Goal: Task Accomplishment & Management: Complete application form

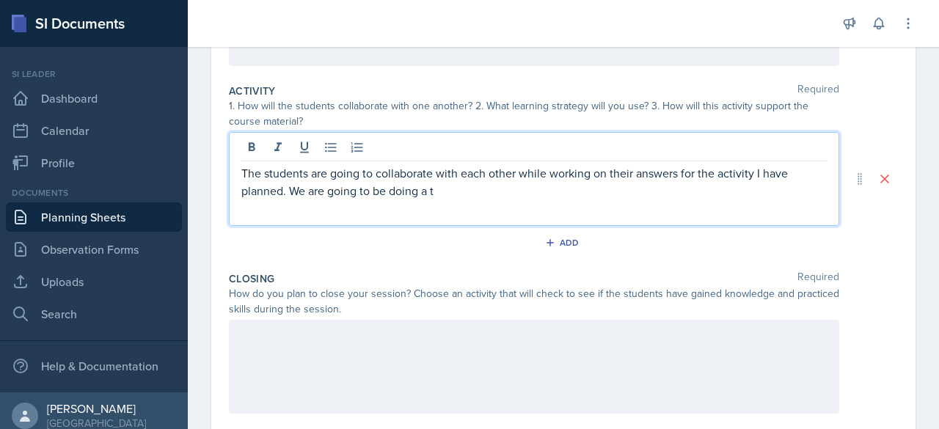
scroll to position [305, 0]
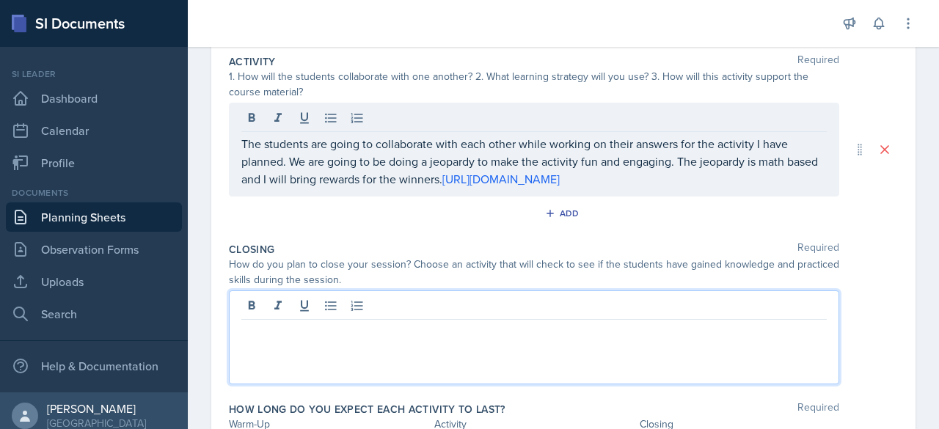
click at [369, 301] on div at bounding box center [534, 337] width 610 height 94
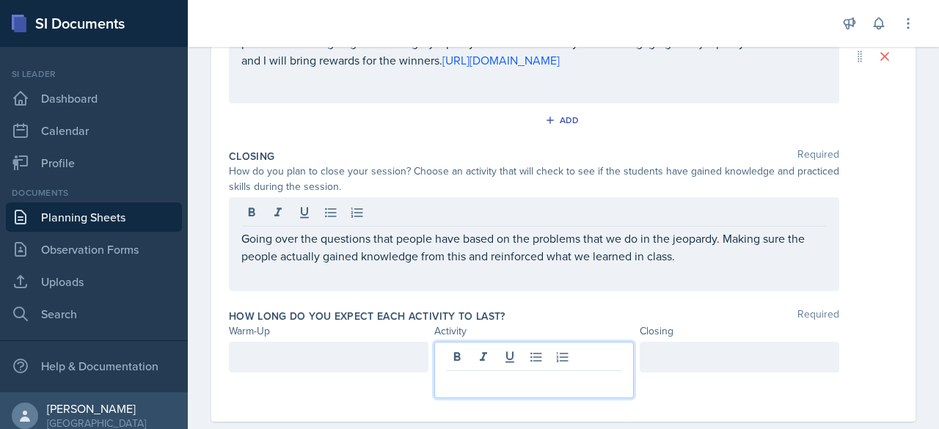
scroll to position [424, 0]
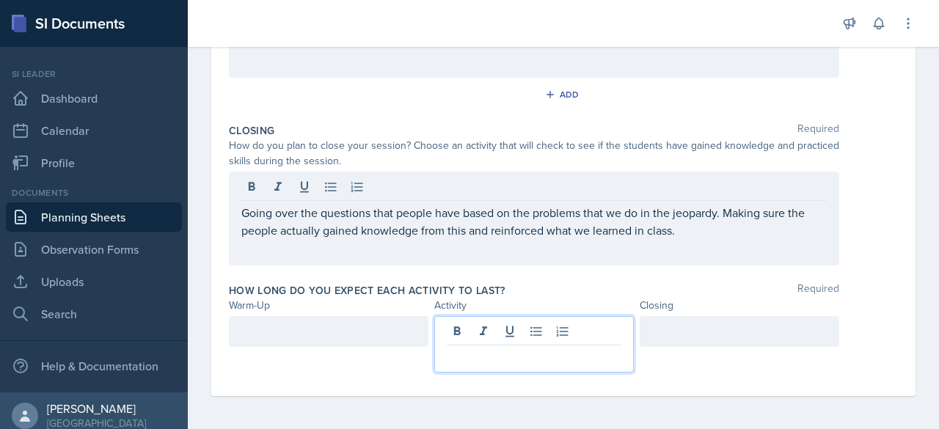
click at [465, 348] on p at bounding box center [534, 357] width 175 height 18
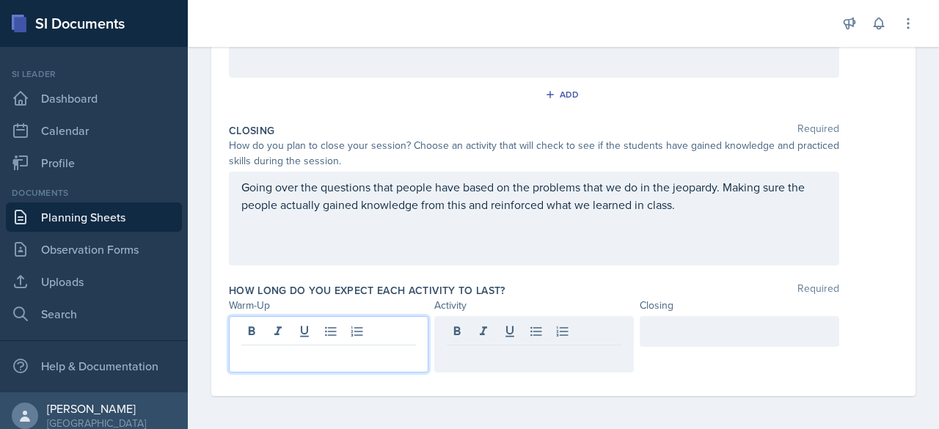
click at [337, 335] on div at bounding box center [328, 344] width 199 height 56
click at [484, 333] on div at bounding box center [533, 331] width 199 height 31
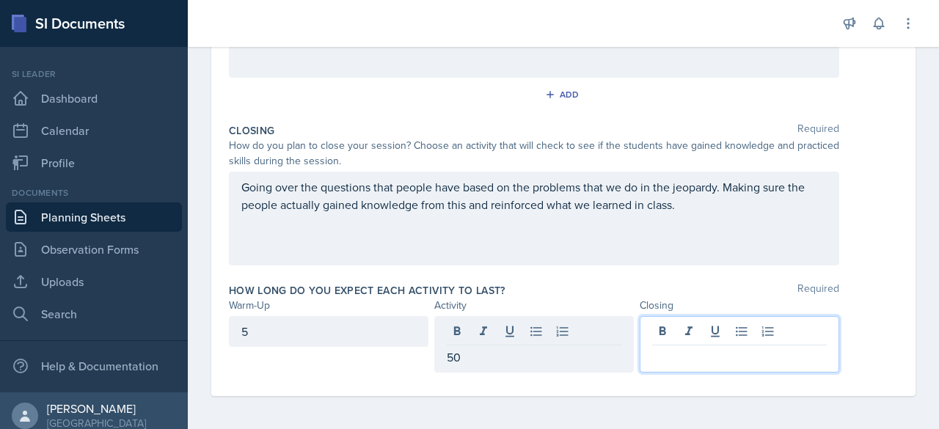
click at [656, 337] on div at bounding box center [739, 344] width 199 height 56
click at [527, 334] on div "50" at bounding box center [533, 331] width 199 height 31
click at [686, 340] on div at bounding box center [739, 331] width 199 height 31
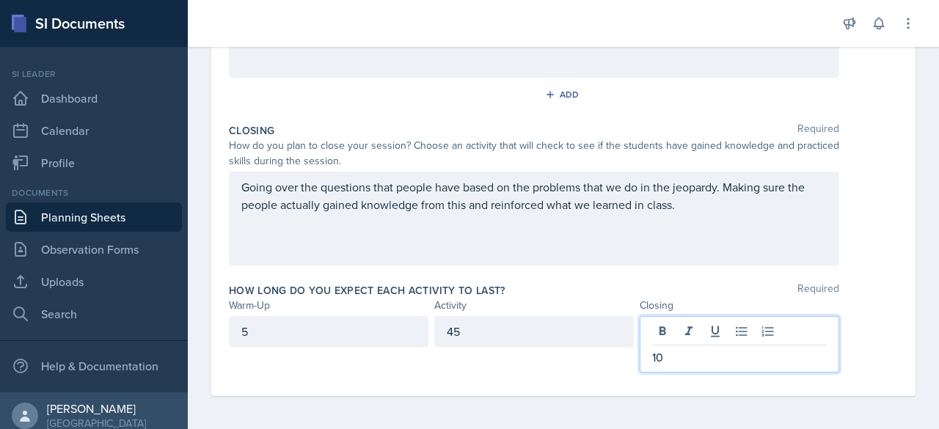
click at [619, 261] on div "Going over the questions that people have based on the problems that we do in t…" at bounding box center [534, 219] width 610 height 94
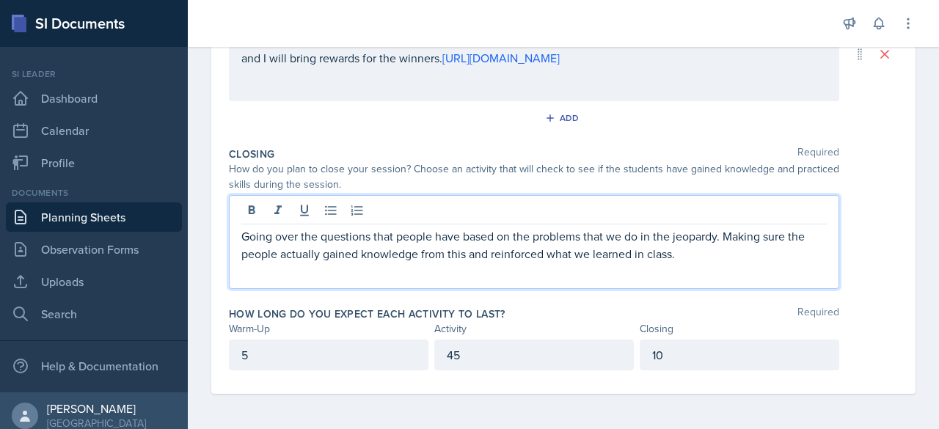
scroll to position [398, 0]
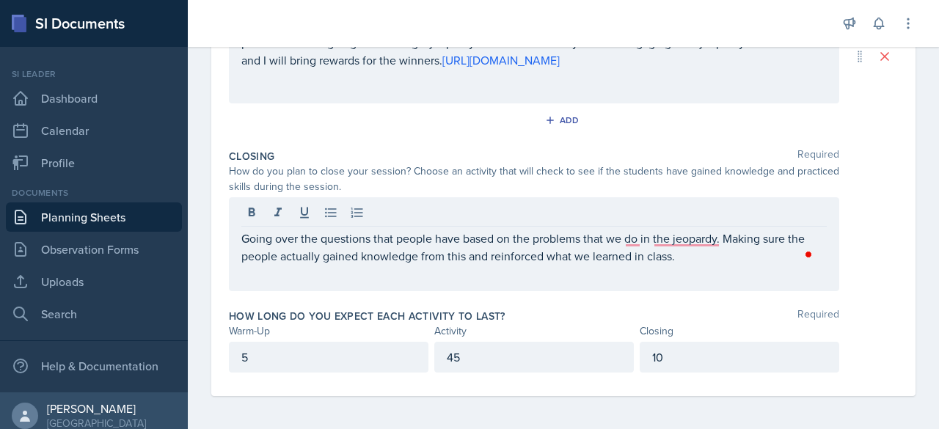
click at [618, 139] on div "Activity Required 1. How will the students collaborate with one another? 2. Wha…" at bounding box center [563, 49] width 669 height 188
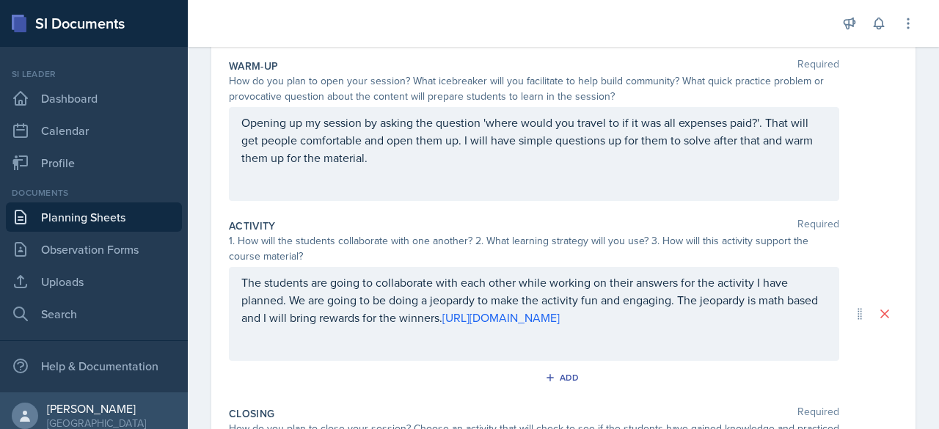
scroll to position [0, 0]
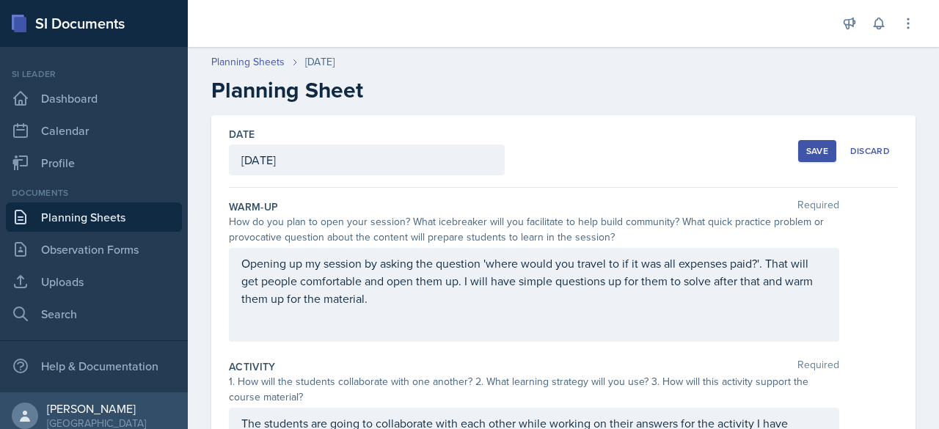
click at [590, 147] on div "Date [DATE] [DATE] 27 28 29 30 31 1 2 3 4 5 6 7 8 9 10 11 12 13 14 15 16 17 18 …" at bounding box center [563, 151] width 669 height 73
click at [806, 153] on div "Save" at bounding box center [817, 151] width 22 height 12
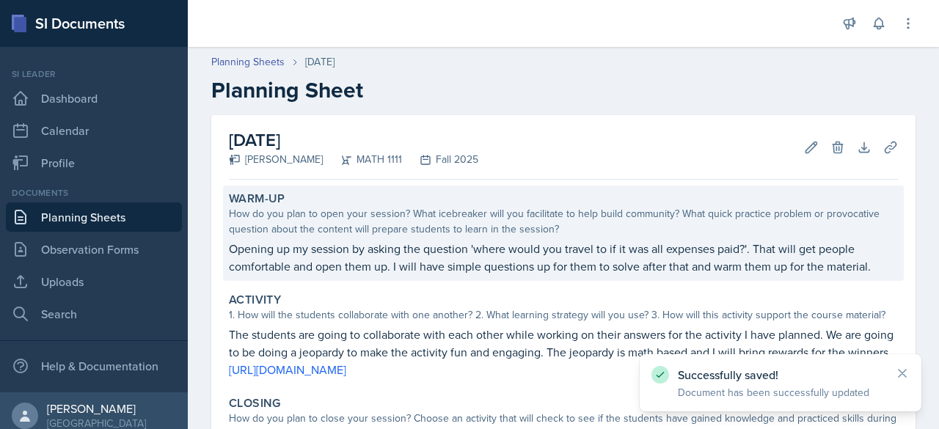
scroll to position [219, 0]
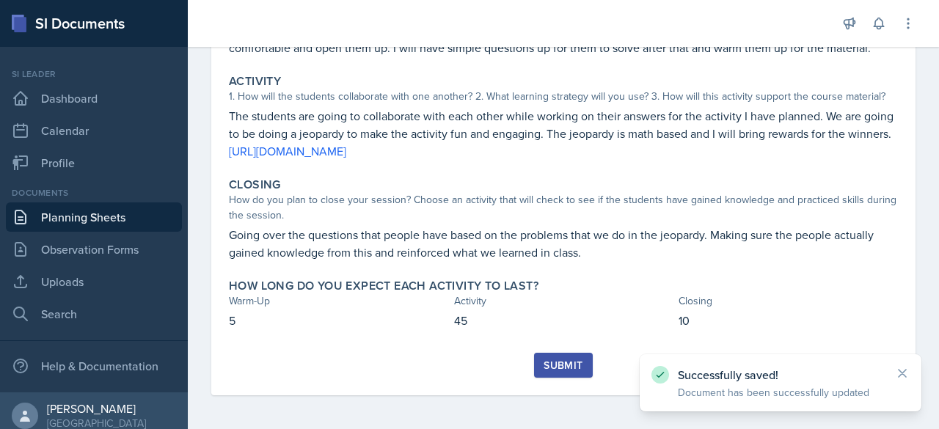
click at [576, 359] on div "Submit" at bounding box center [562, 365] width 39 height 12
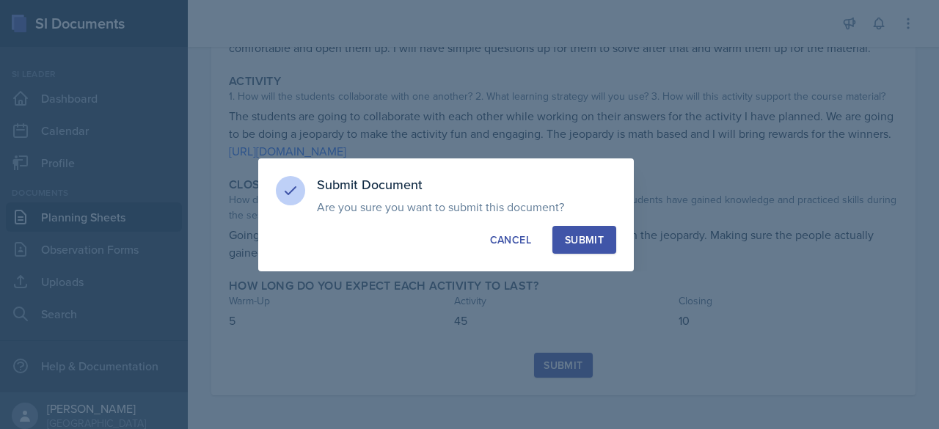
click at [563, 243] on button "Submit" at bounding box center [584, 240] width 64 height 28
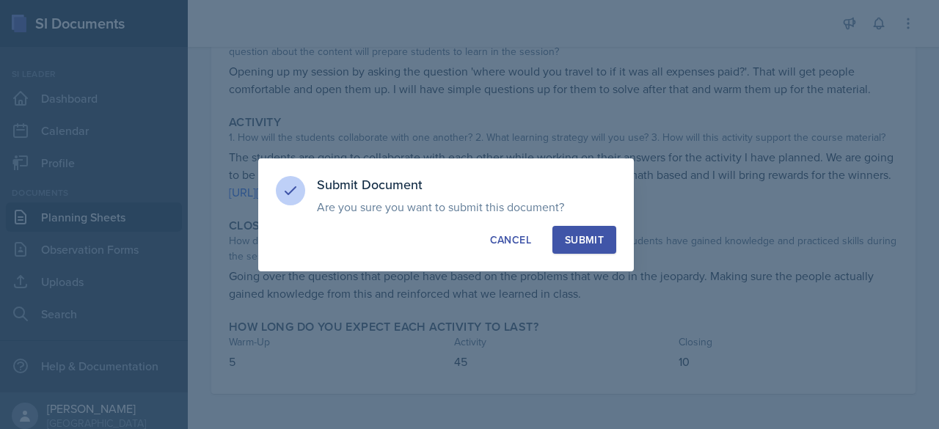
scroll to position [177, 0]
